Goal: Navigation & Orientation: Find specific page/section

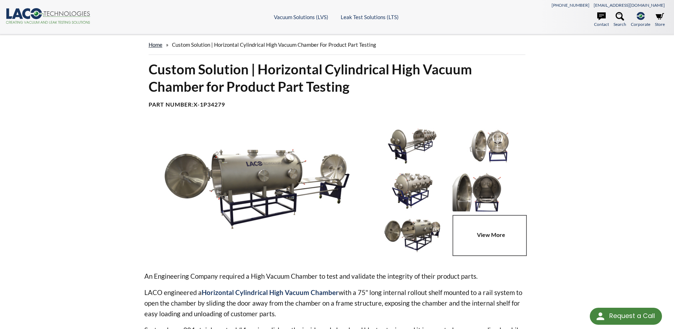
click at [154, 45] on link "home" at bounding box center [156, 44] width 14 height 6
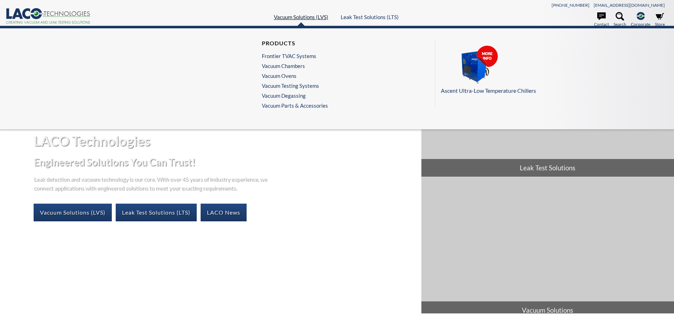
select select "Language Translate Widget"
click at [302, 69] on link "Vacuum Chambers" at bounding box center [293, 66] width 63 height 6
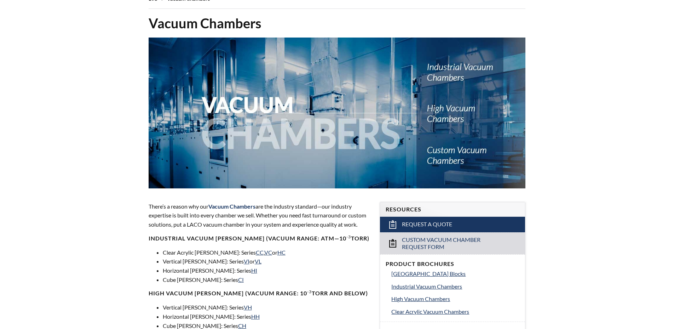
select select "Language Translate Widget"
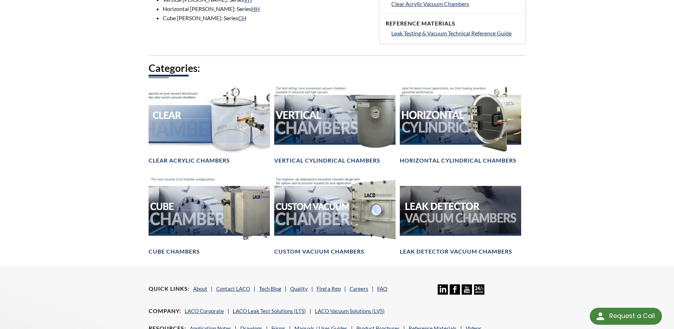
scroll to position [354, 0]
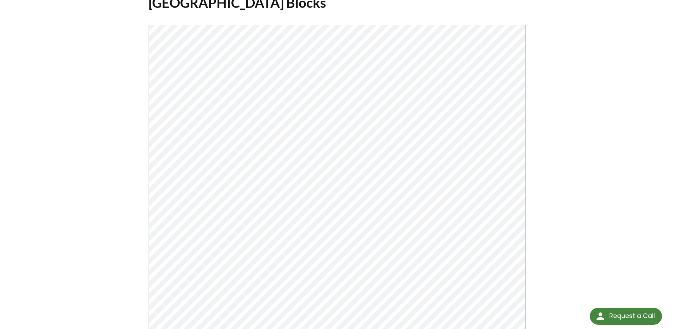
scroll to position [57, 0]
